Goal: Complete application form

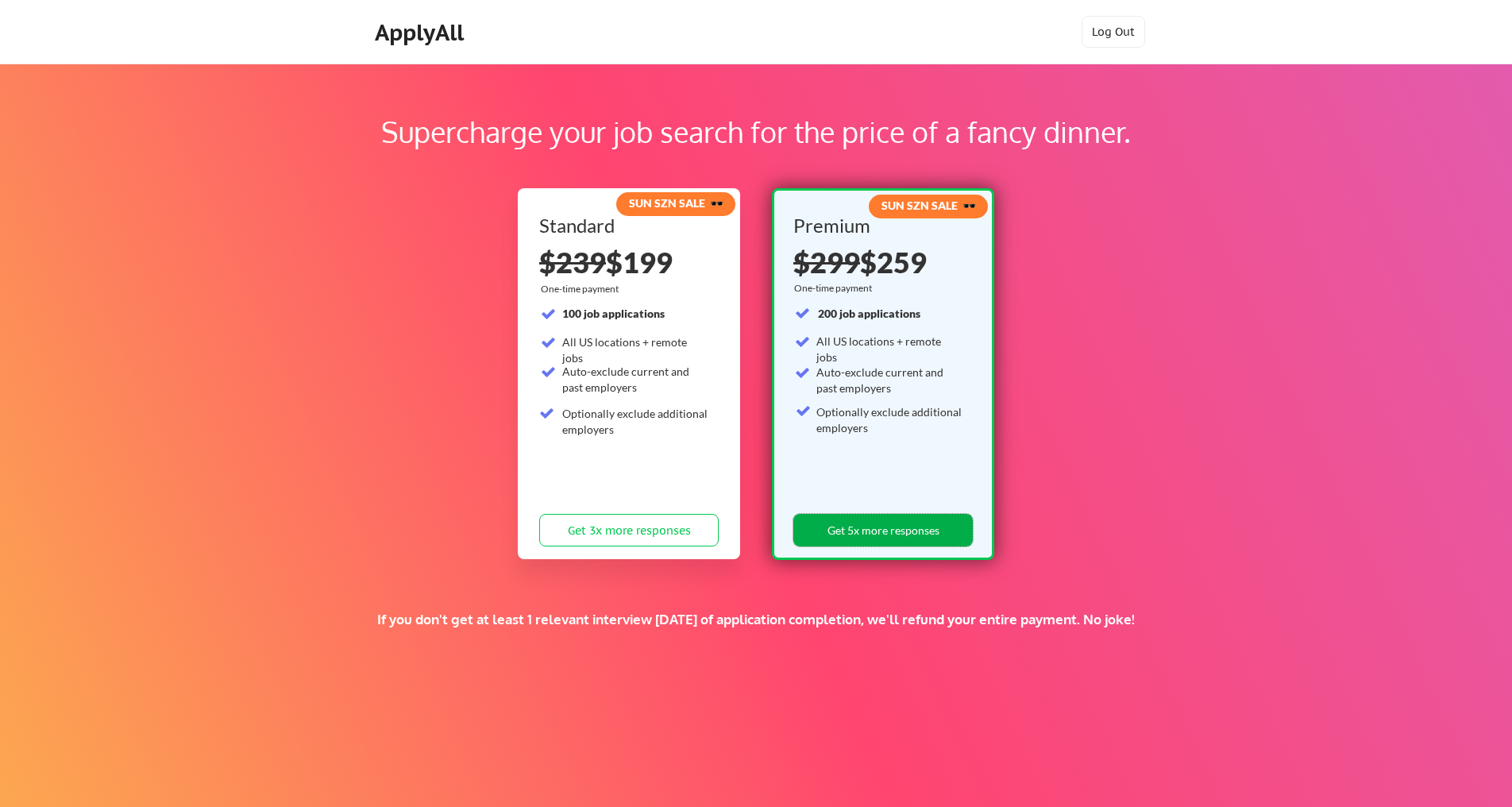
click at [920, 525] on button "Get 5x more responses" at bounding box center [882, 530] width 180 height 33
click at [393, 42] on div "ApplyAll" at bounding box center [421, 33] width 94 height 27
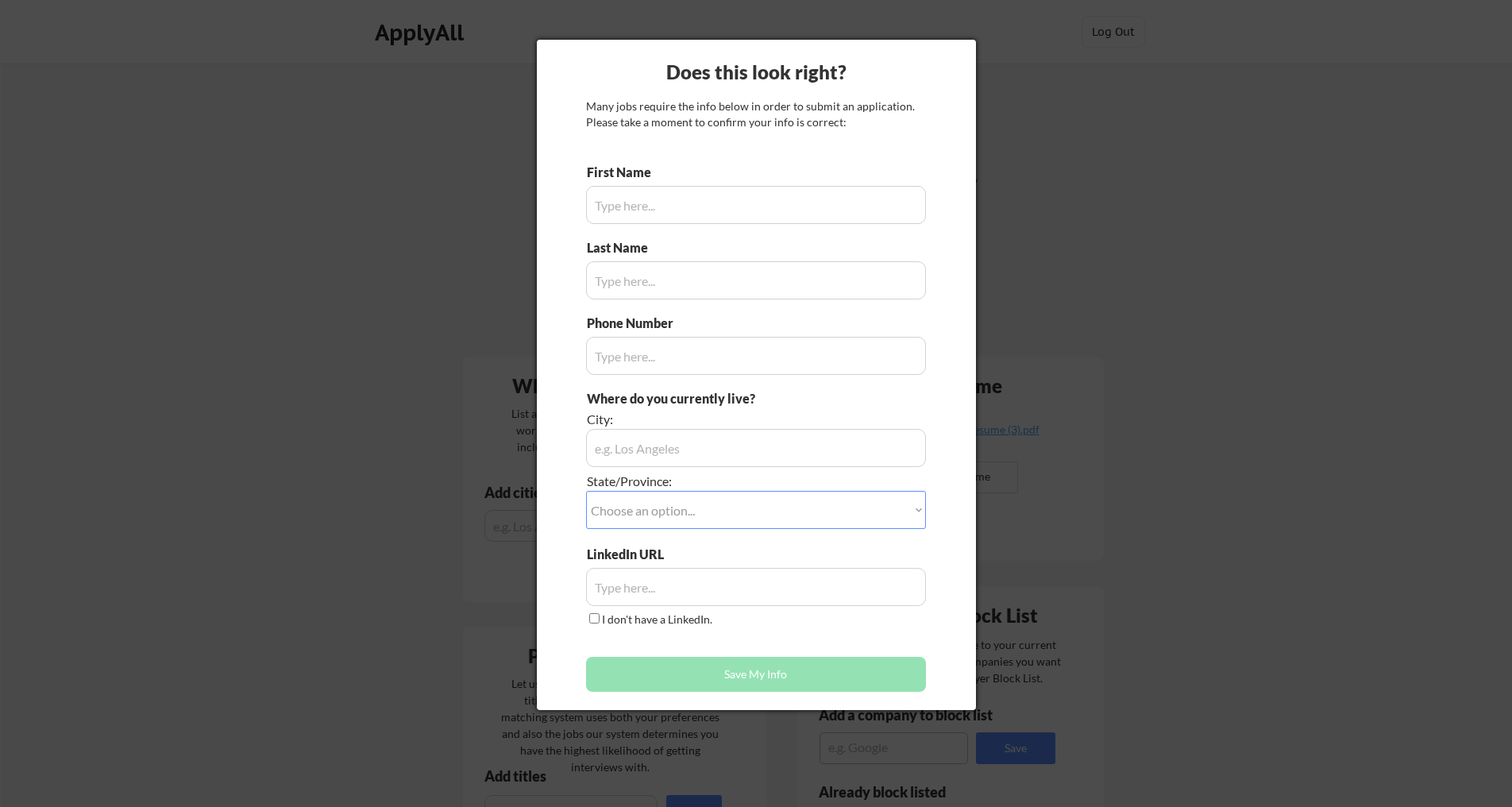
click at [1105, 258] on div at bounding box center [756, 403] width 1512 height 807
click at [675, 194] on input "input" at bounding box center [755, 204] width 340 height 38
click at [675, 208] on input "input" at bounding box center [755, 204] width 340 height 38
type input "Courtney"
click at [732, 272] on input "input" at bounding box center [755, 280] width 340 height 38
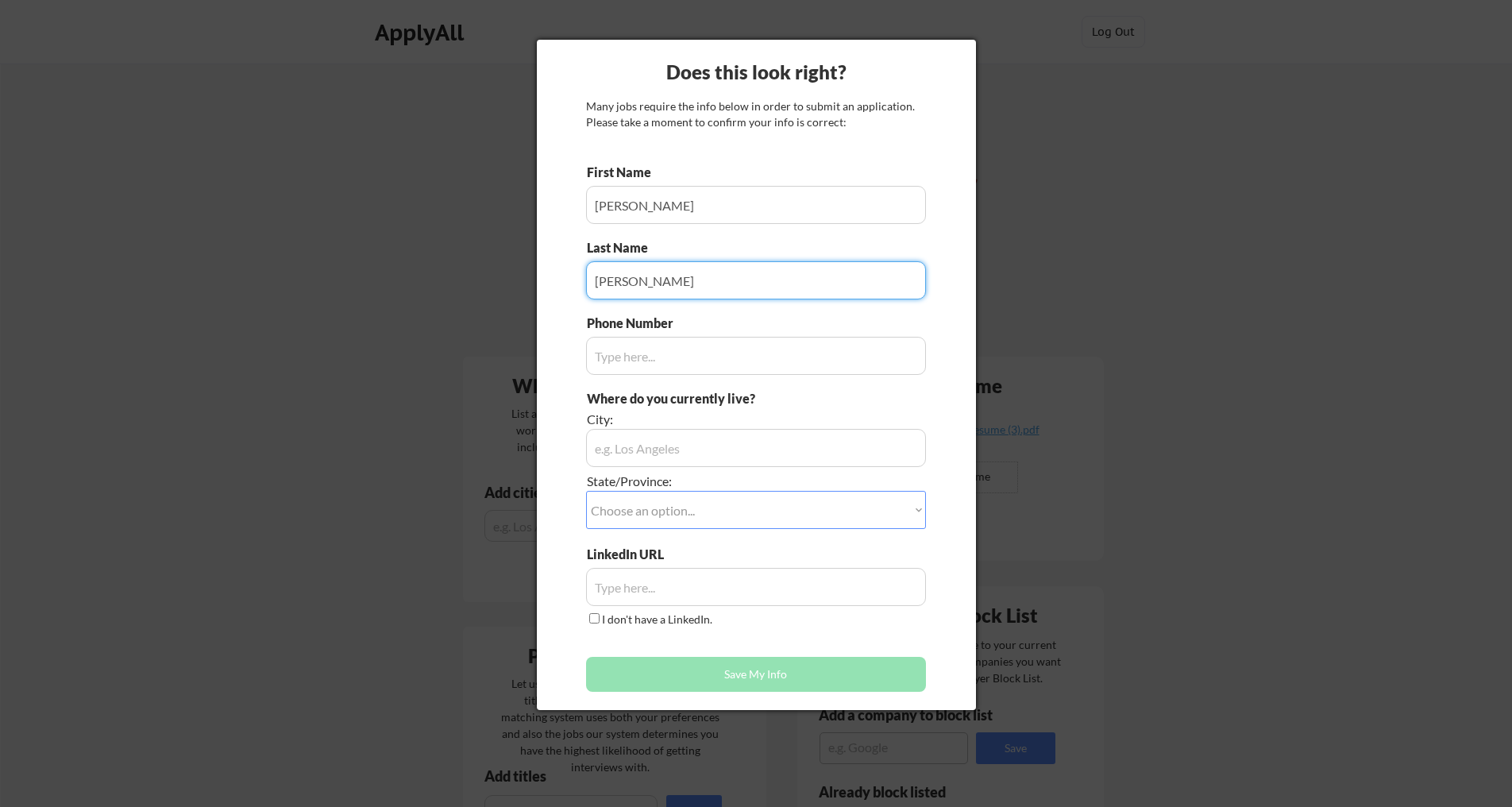
type input "Smith"
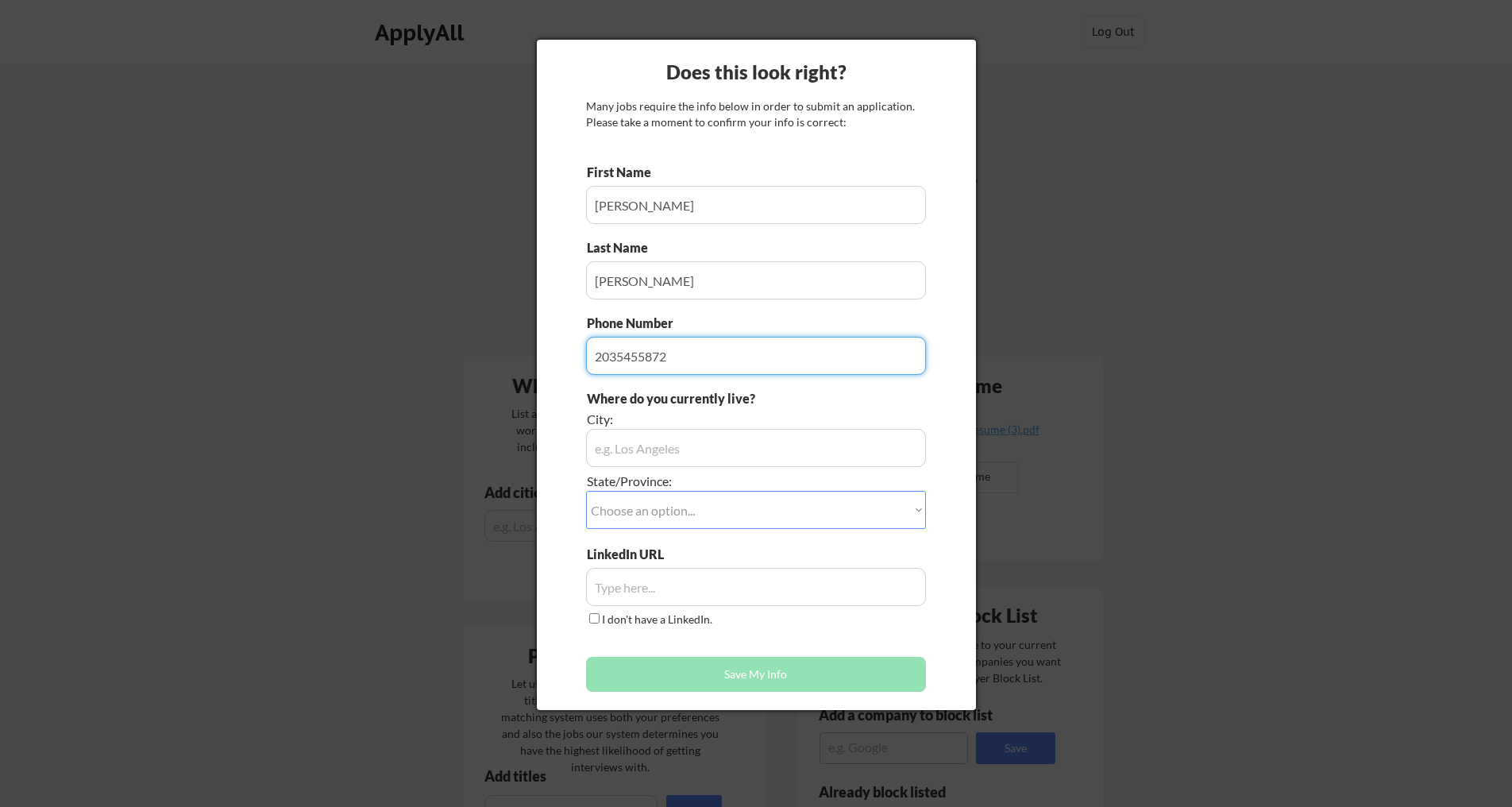
type input "2035455872"
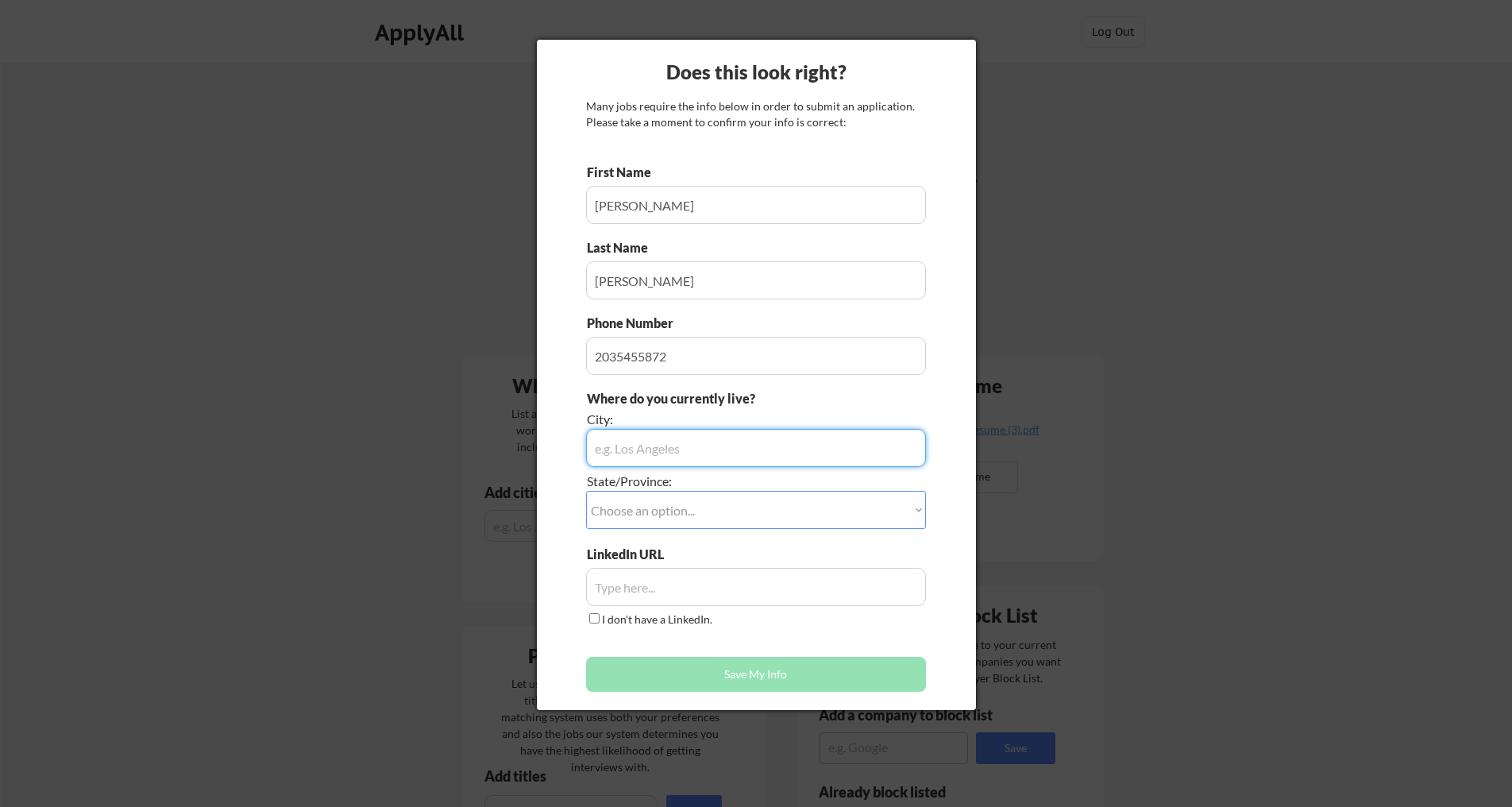
click at [650, 448] on input "input" at bounding box center [755, 448] width 340 height 38
type input "Fairfield"
click at [656, 505] on select "Choose an option... Other/Not Applicable Alabama Alaska Alberta Arizona Arkansa…" at bounding box center [755, 509] width 340 height 38
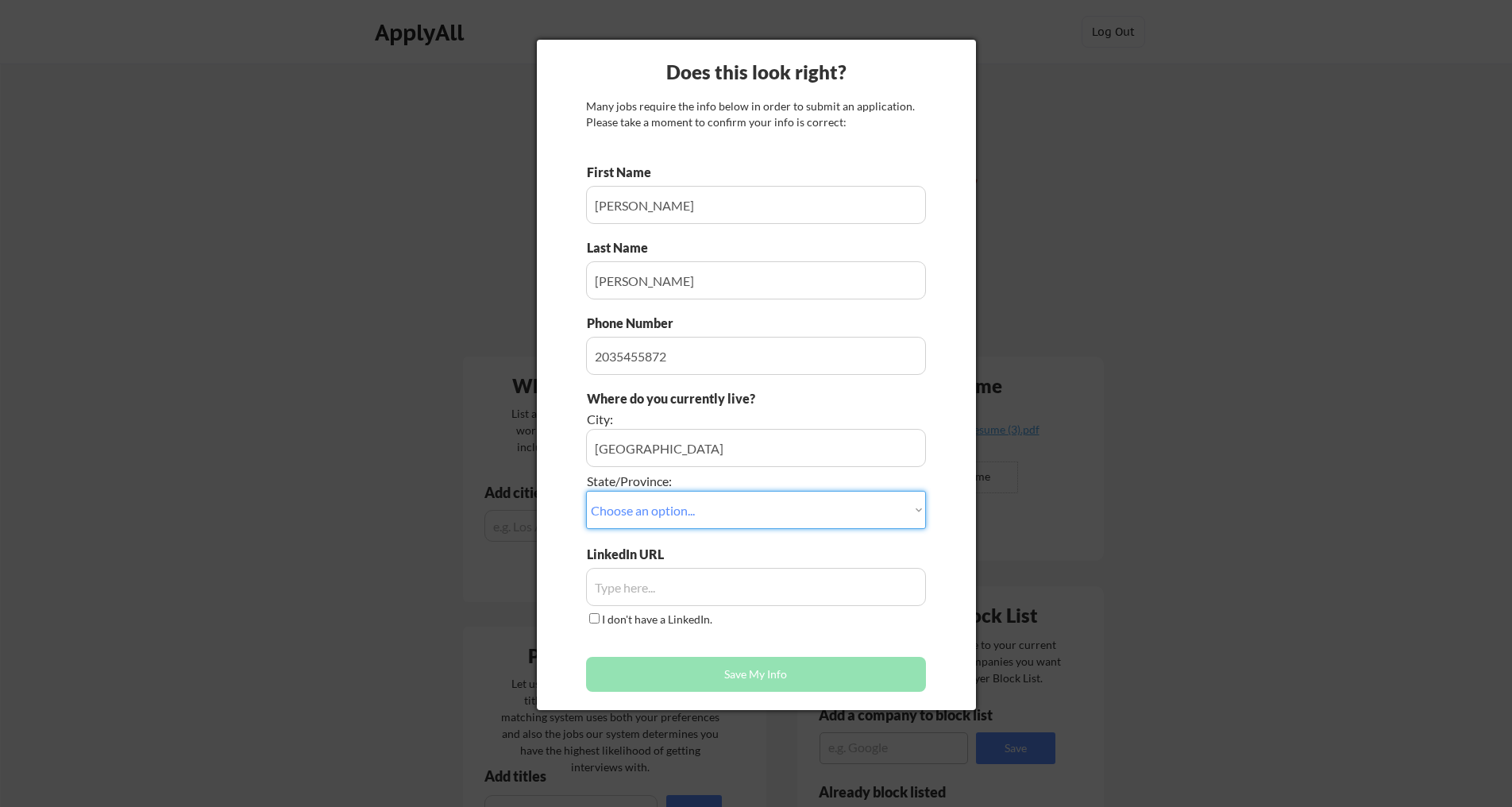
select select ""Connecticut""
click at [586, 491] on select "Choose an option... Other/Not Applicable Alabama Alaska Alberta Arizona Arkansa…" at bounding box center [755, 509] width 340 height 38
click at [681, 582] on input "input" at bounding box center [755, 587] width 340 height 38
paste input "https://www.linkedin.com/in/cquinnsmith/"
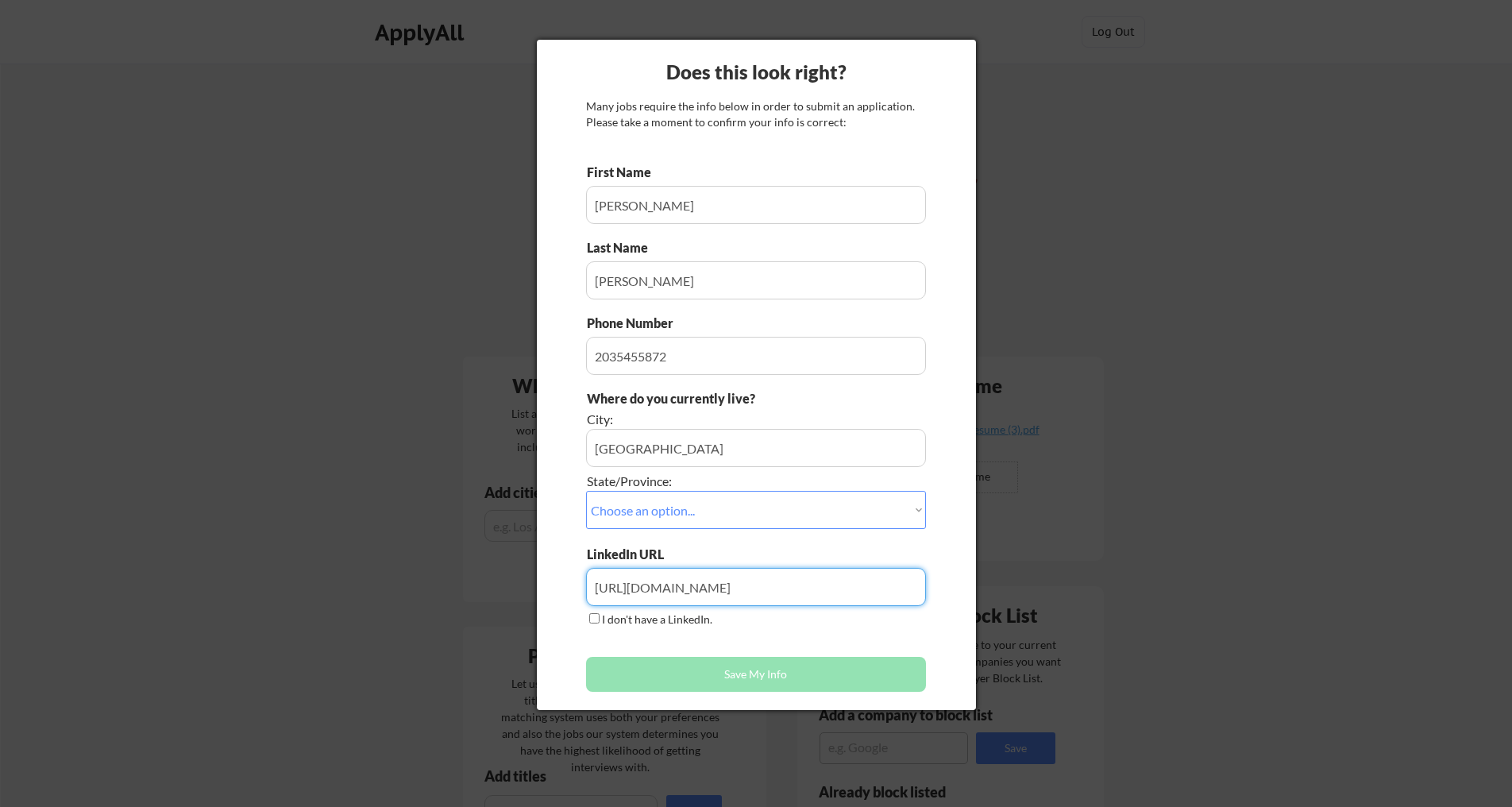
type input "https://www.linkedin.com/in/cquinnsmith/"
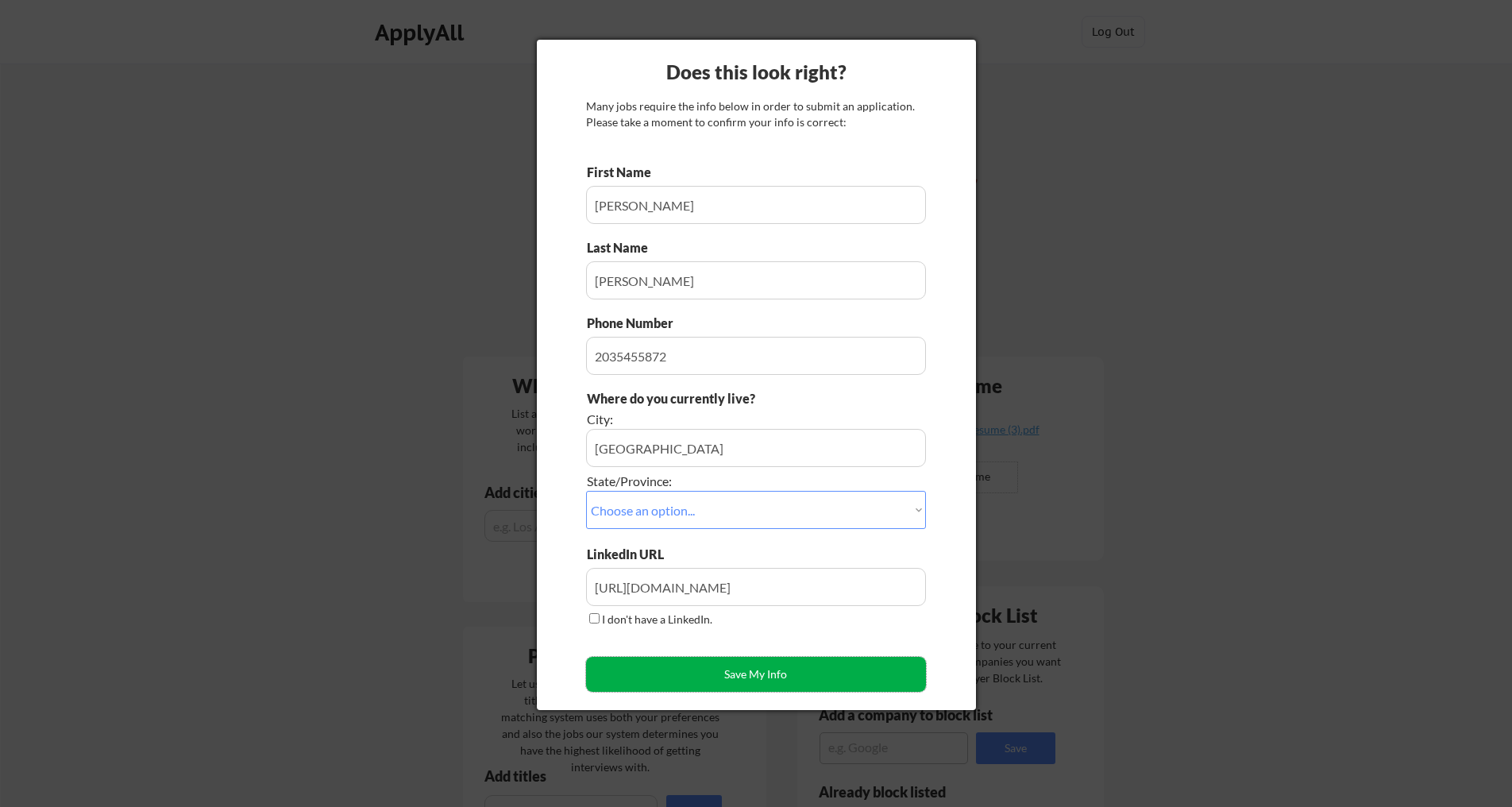
click at [759, 672] on button "Save My Info" at bounding box center [755, 674] width 340 height 35
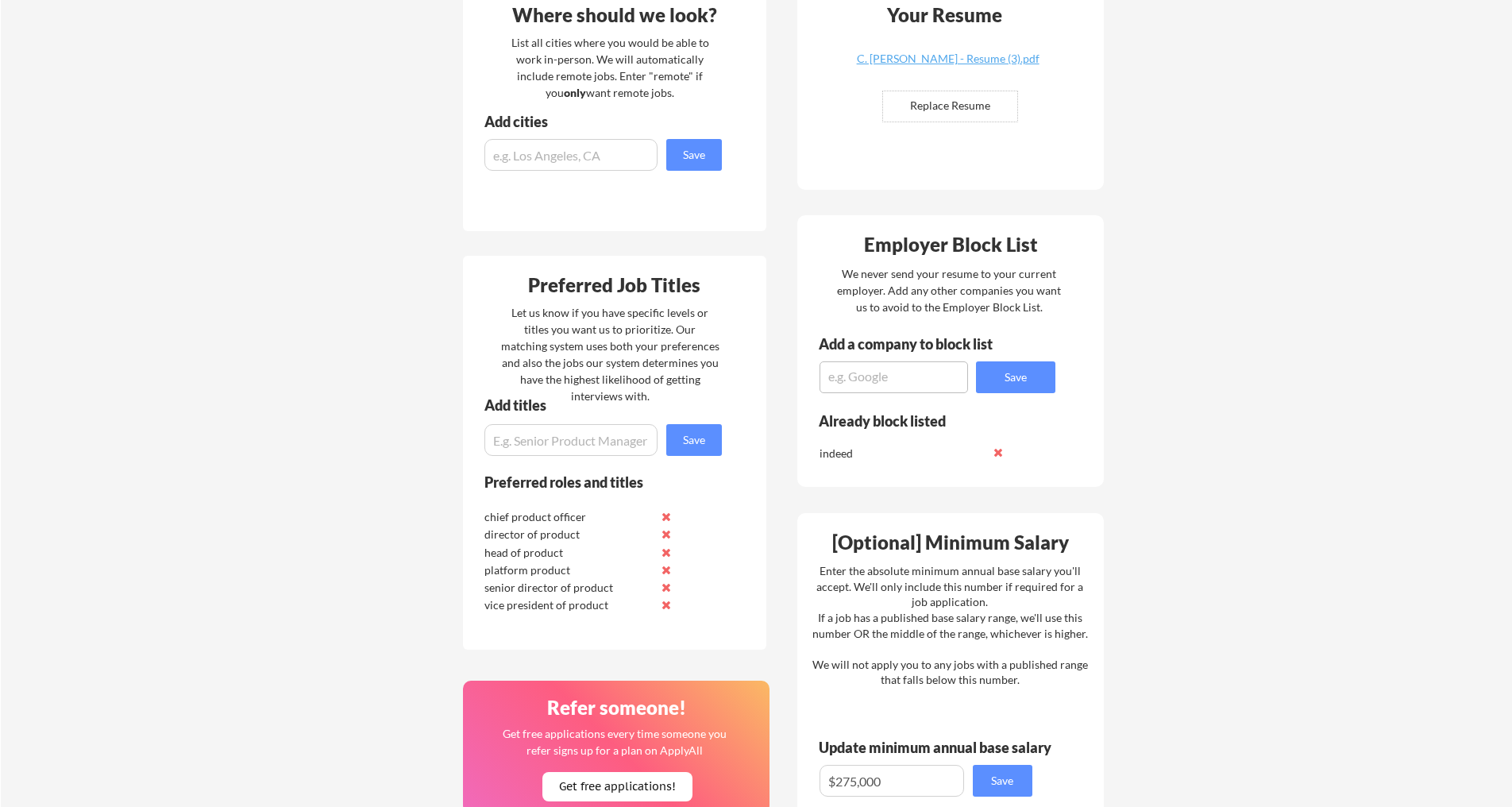
scroll to position [266, 0]
